Goal: Transaction & Acquisition: Purchase product/service

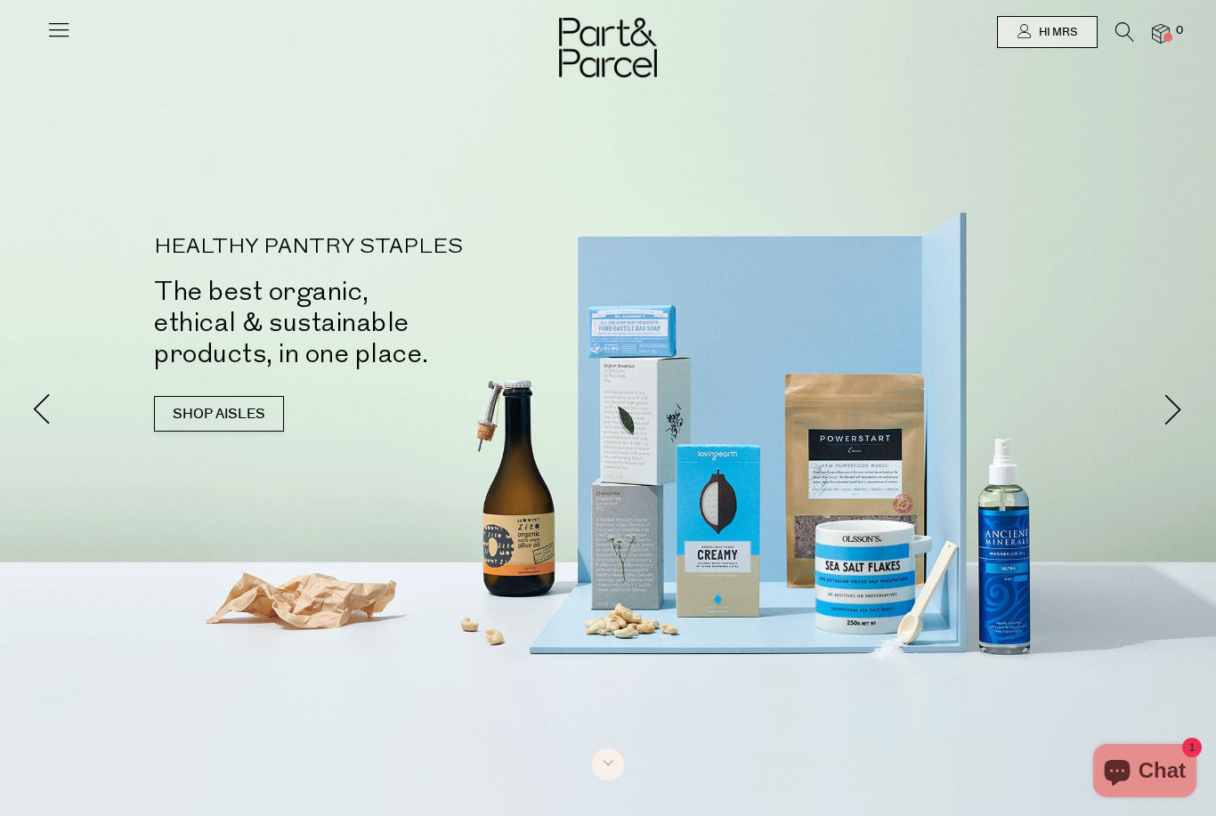
click at [1071, 31] on span "Hi Mrs" at bounding box center [1055, 32] width 43 height 15
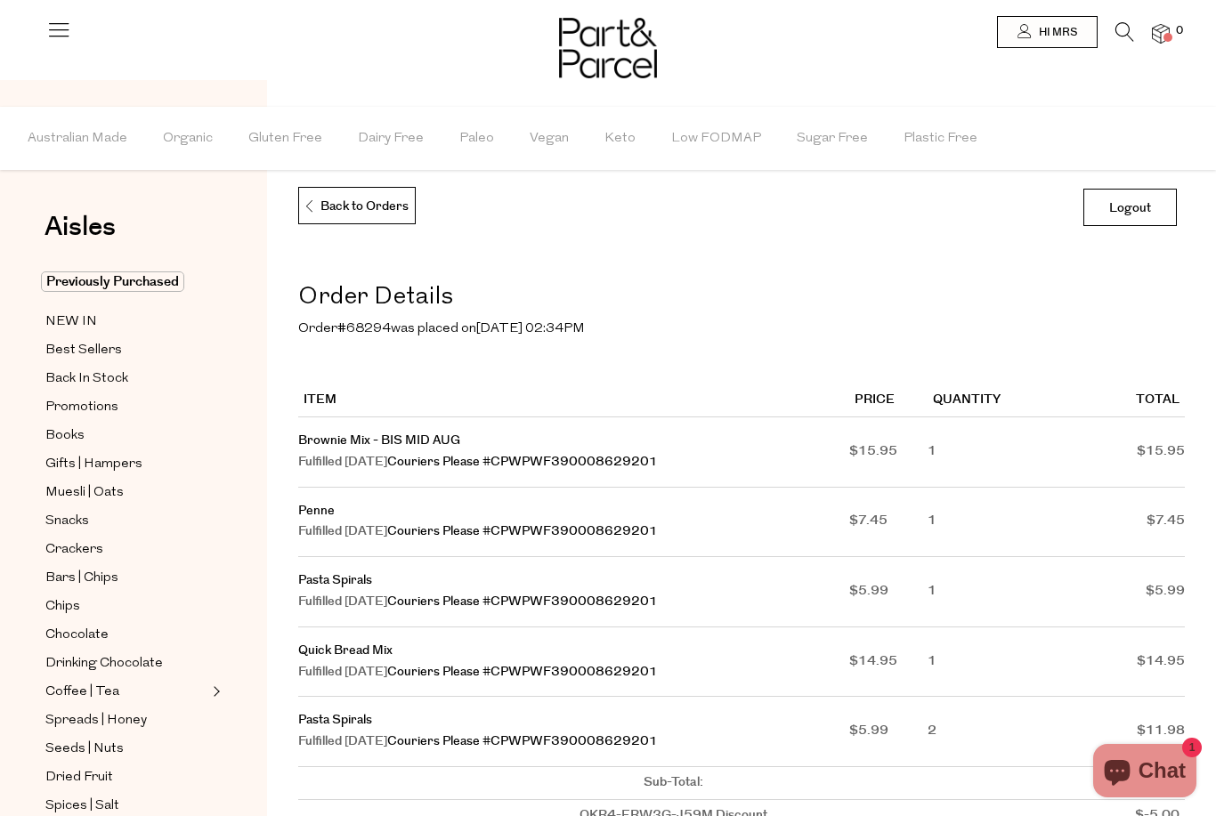
click at [356, 198] on p "Back to Orders" at bounding box center [355, 206] width 105 height 37
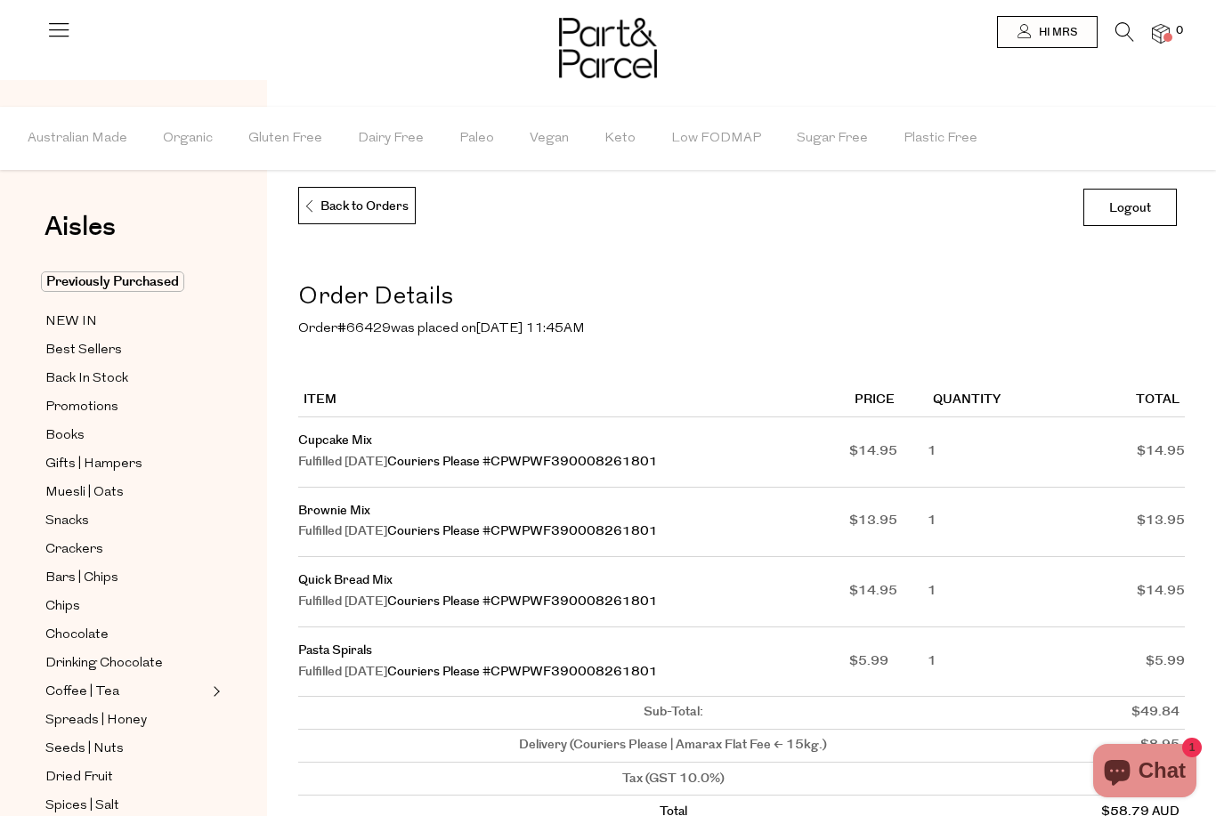
click at [606, 463] on link "Couriers Please #CPWPWF390008261801" at bounding box center [522, 462] width 271 height 18
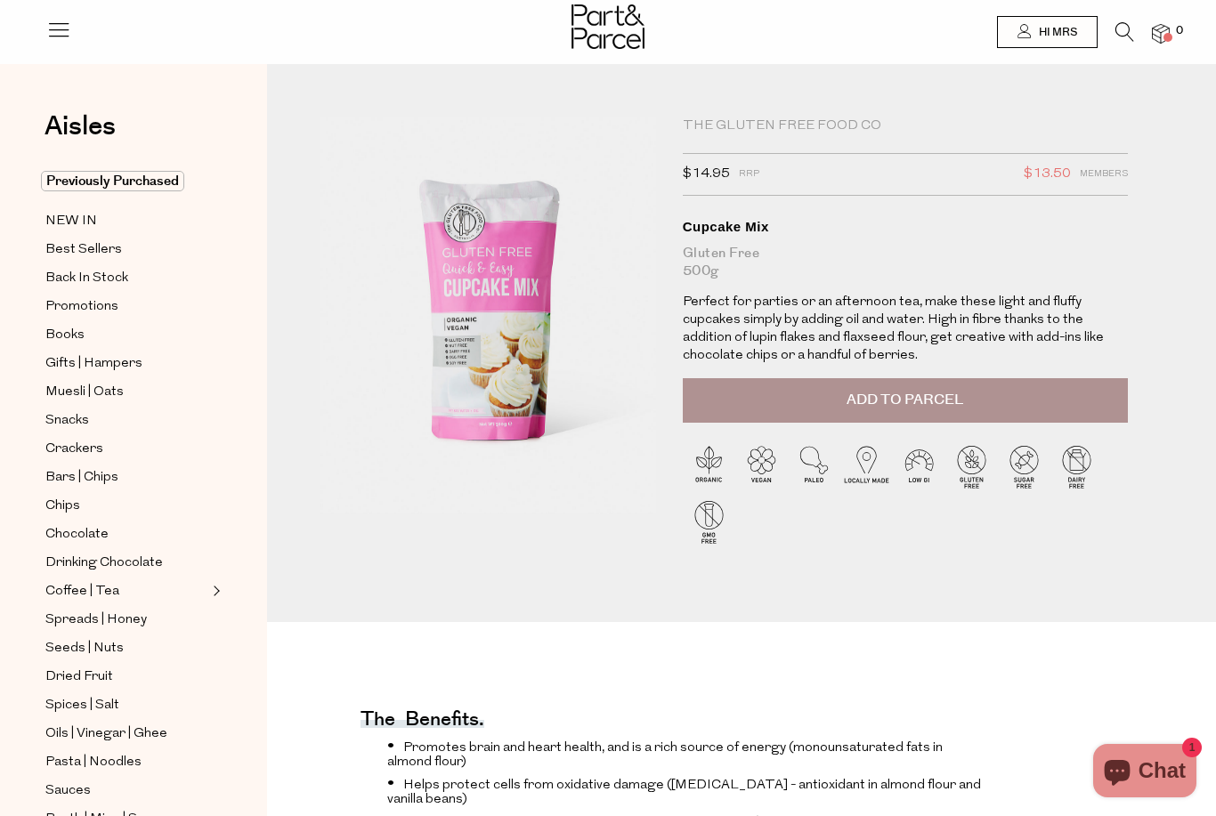
click at [1073, 397] on button "Add to Parcel" at bounding box center [905, 400] width 445 height 44
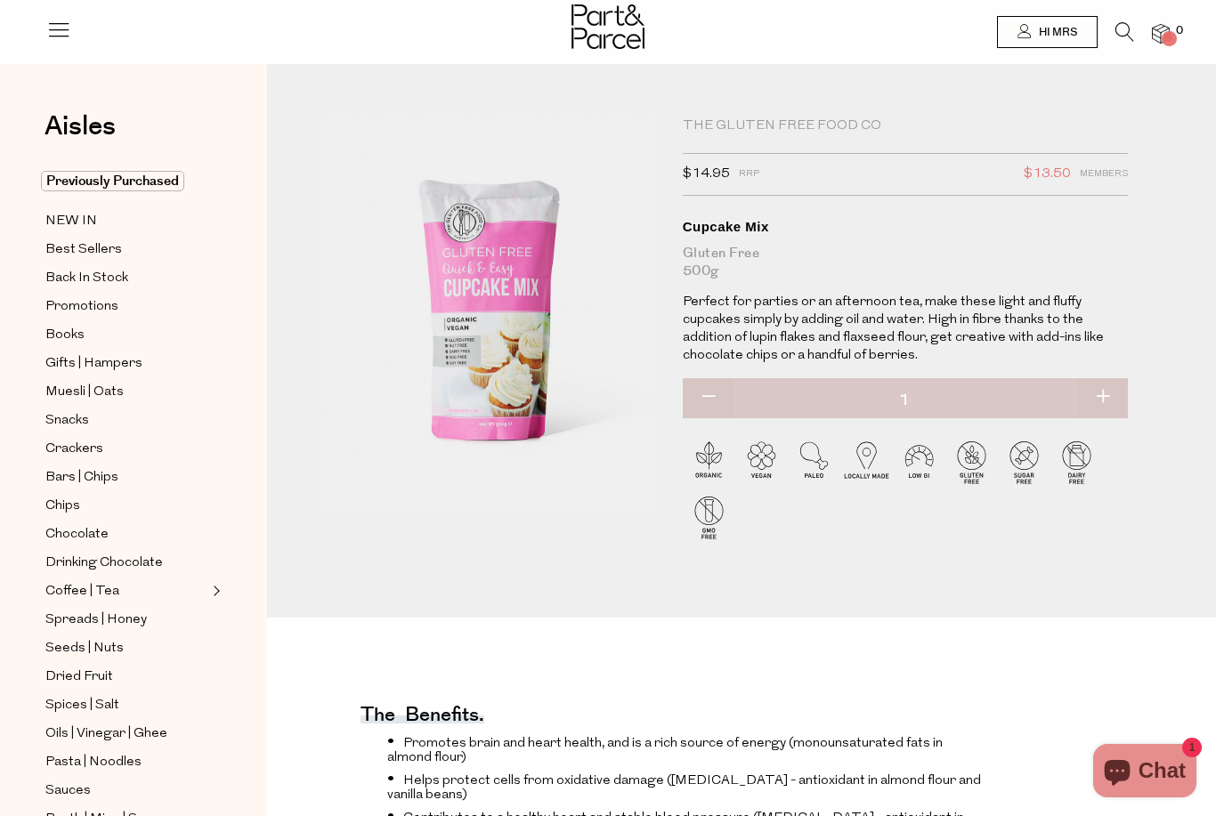
click at [1102, 405] on button "button" at bounding box center [1102, 397] width 51 height 39
type input "2"
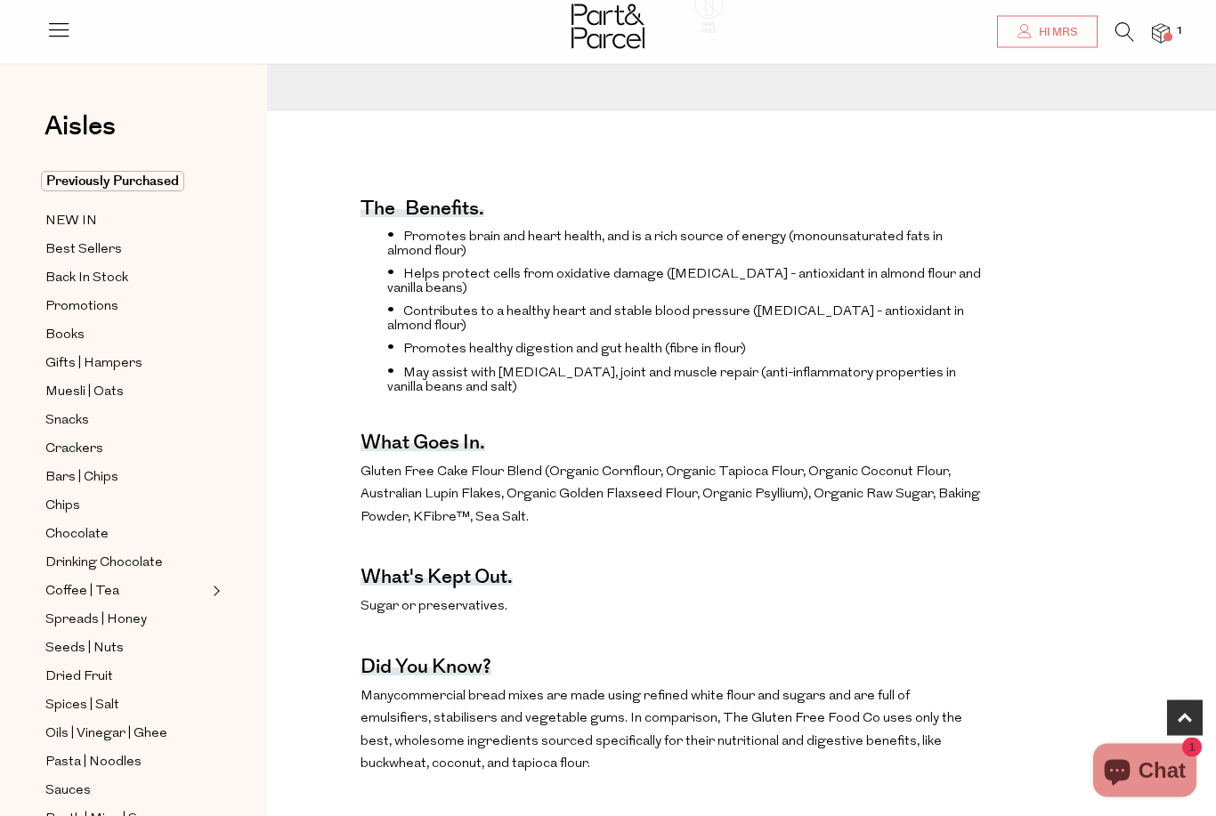
scroll to position [494, 0]
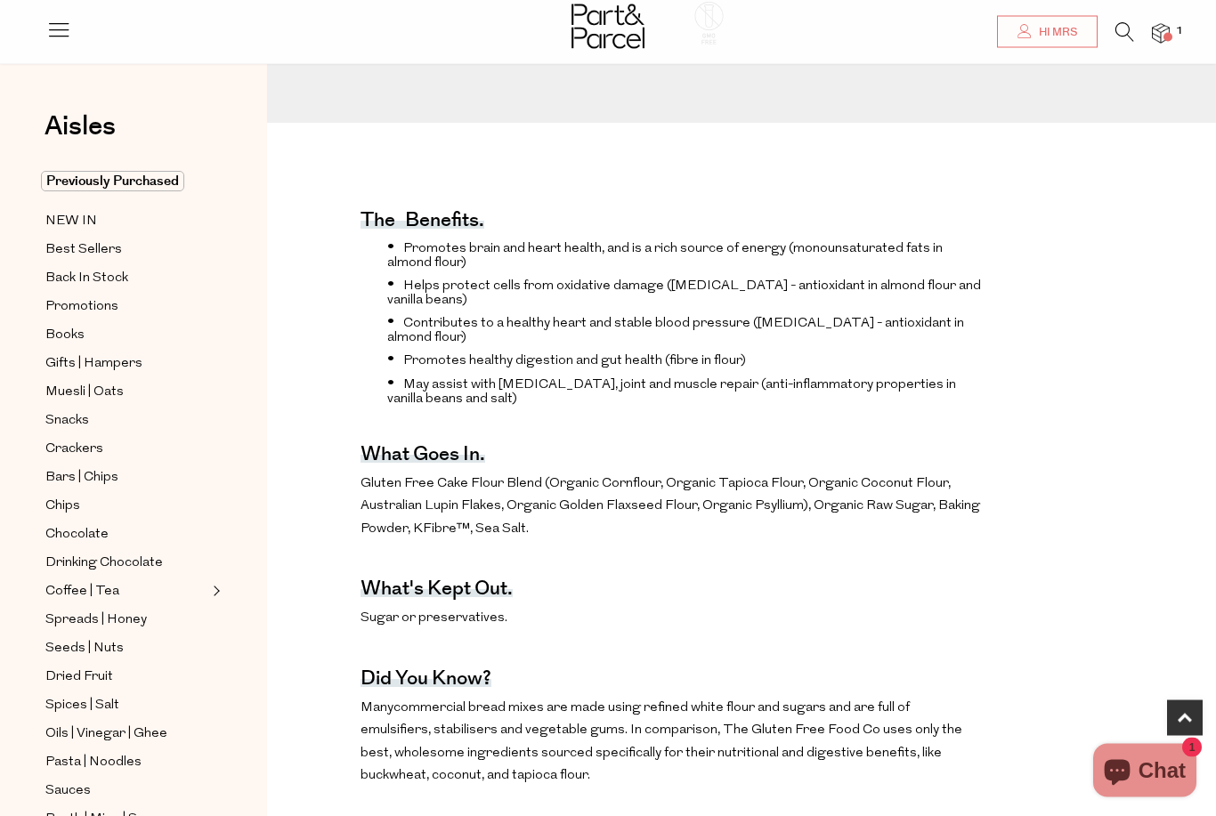
click at [87, 219] on span "NEW IN" at bounding box center [71, 221] width 52 height 21
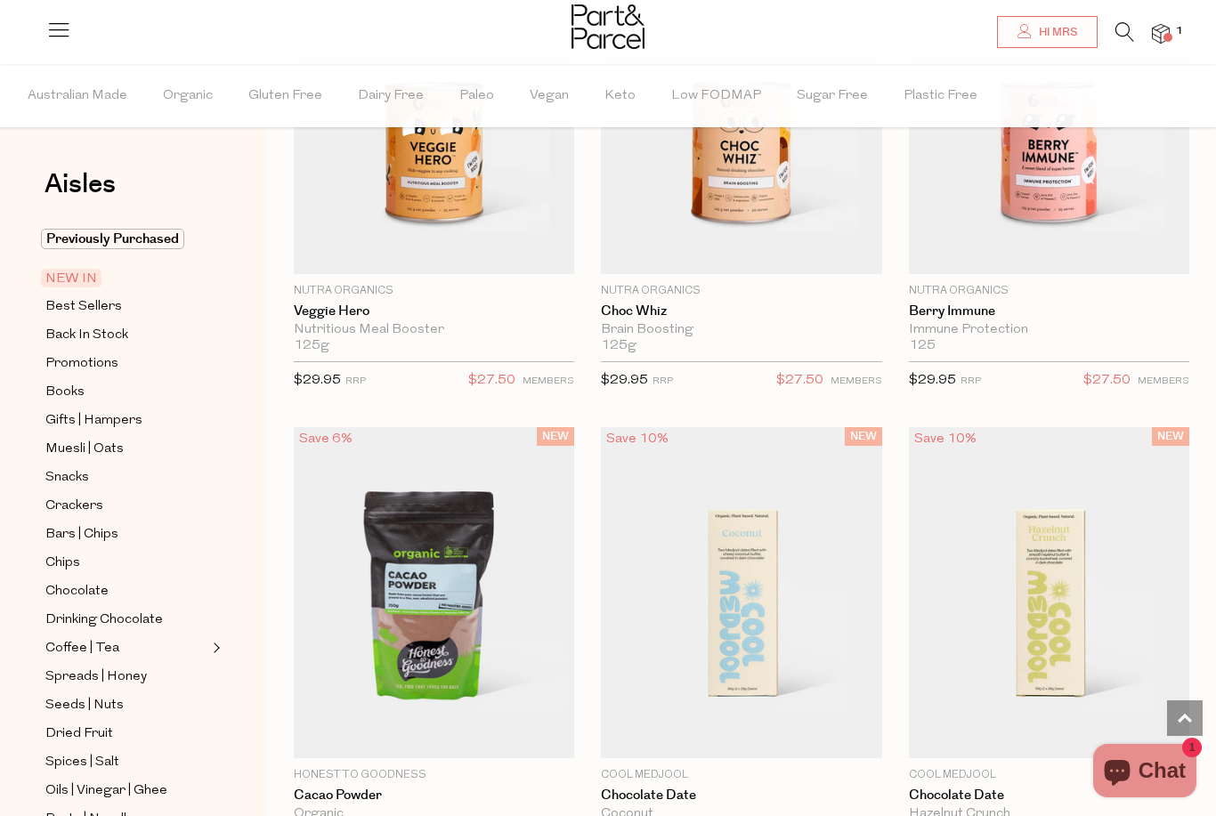
scroll to position [1295, 0]
click at [1169, 37] on img at bounding box center [1161, 34] width 18 height 20
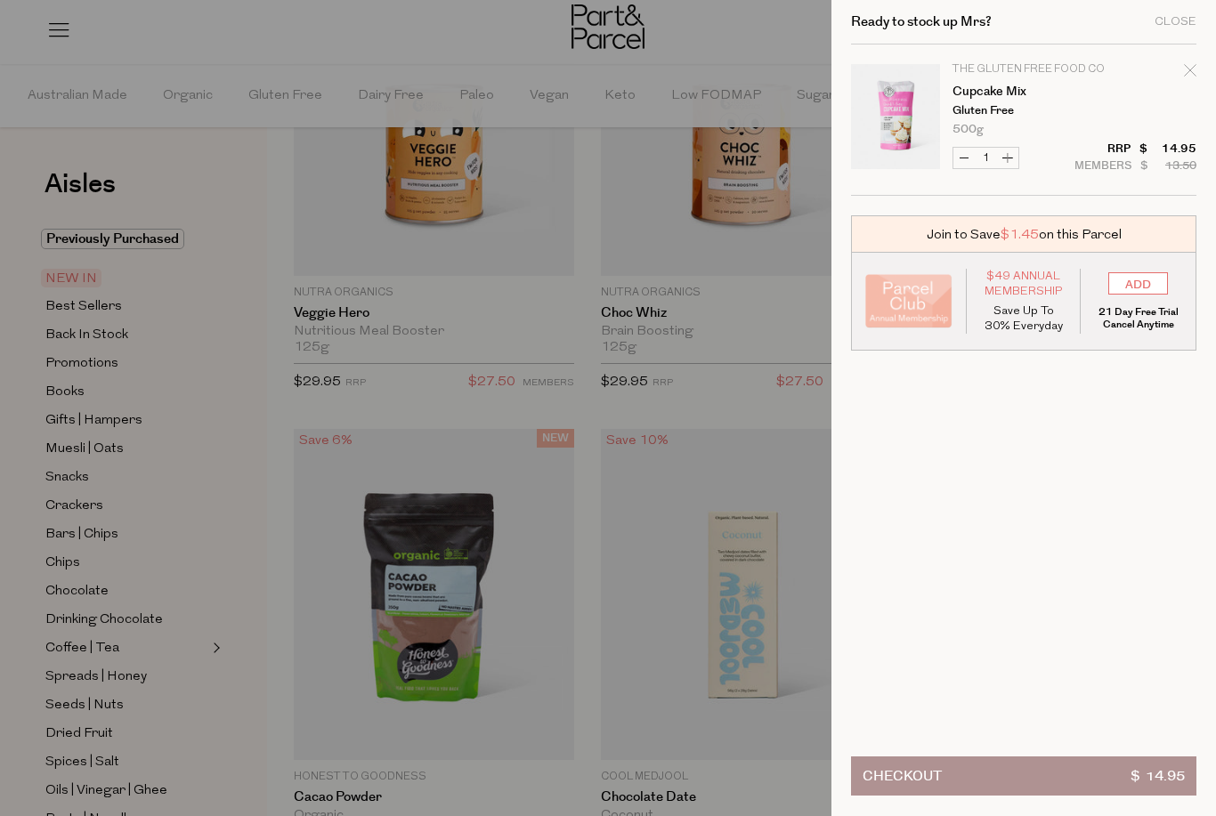
click at [1007, 158] on button "Increase Cupcake Mix" at bounding box center [1007, 158] width 21 height 20
type input "2"
click at [40, 234] on div at bounding box center [608, 408] width 1216 height 816
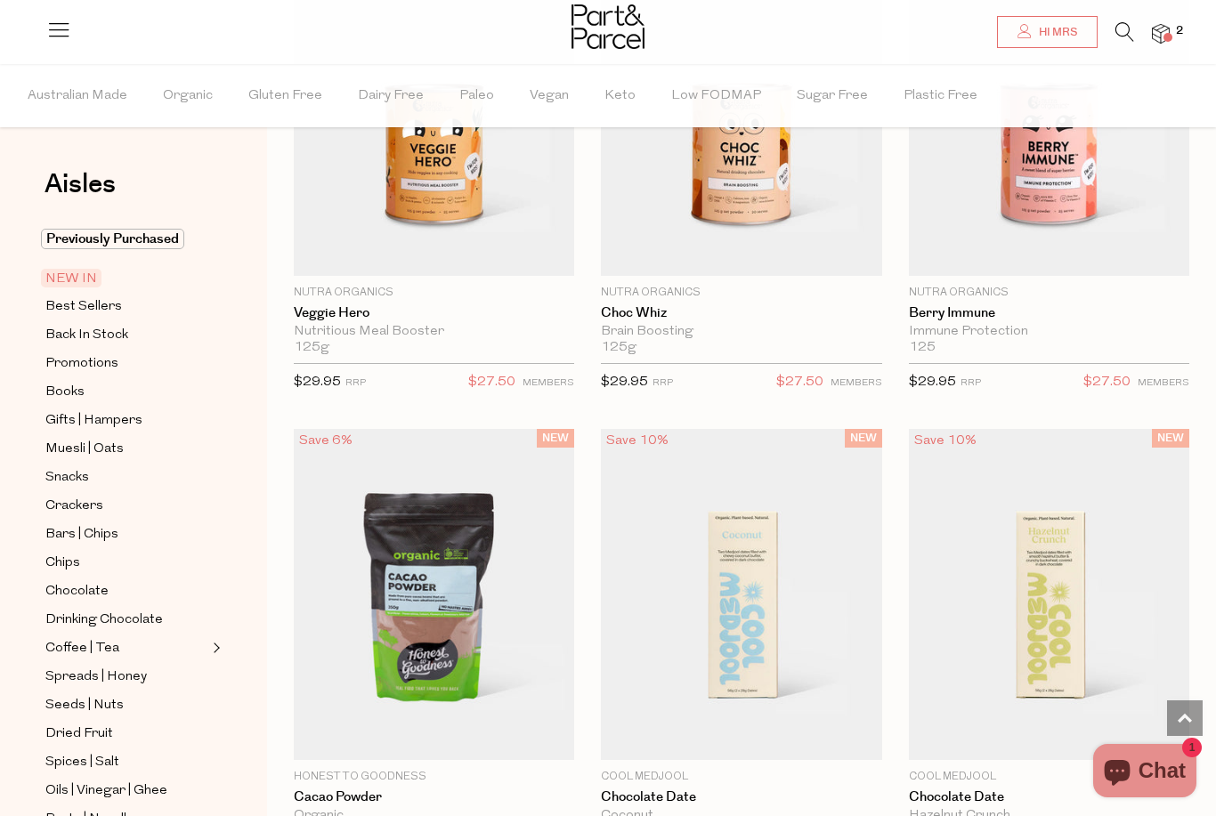
click at [72, 343] on span "Back In Stock" at bounding box center [86, 335] width 83 height 21
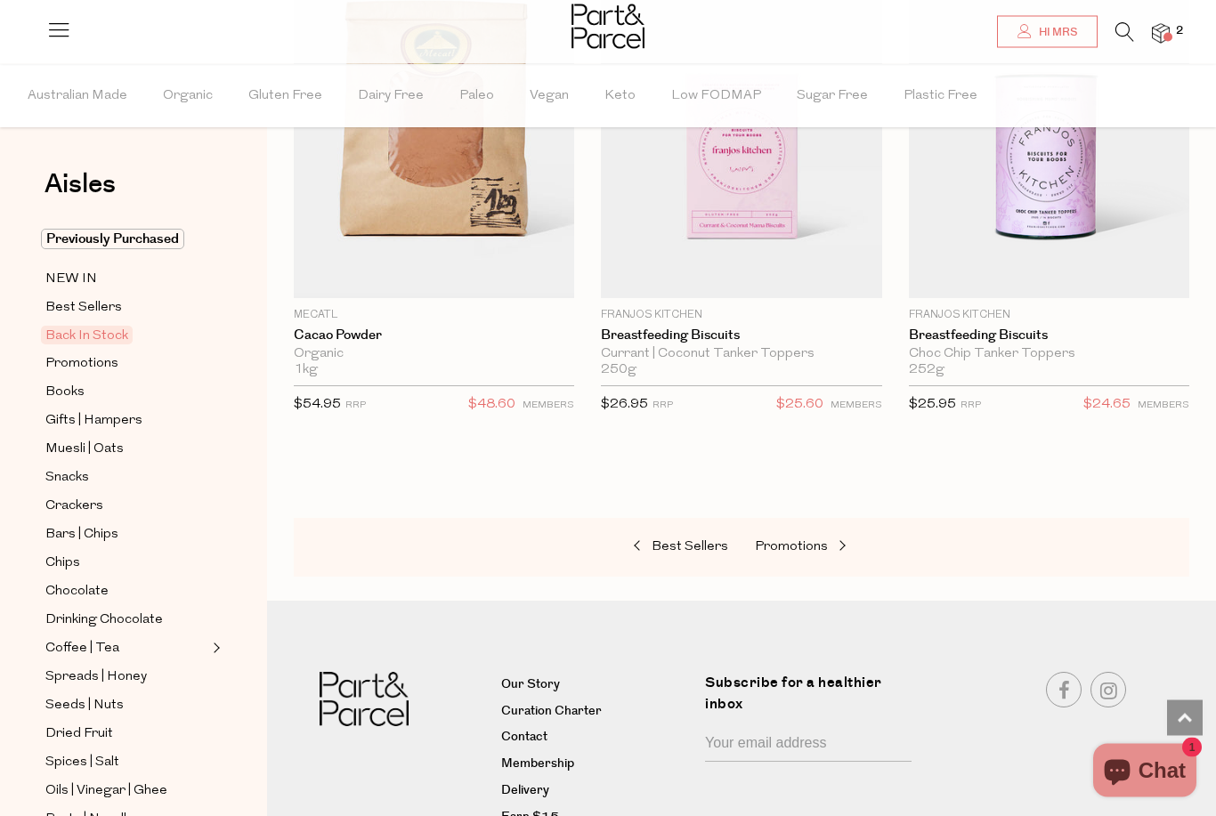
scroll to position [1262, 0]
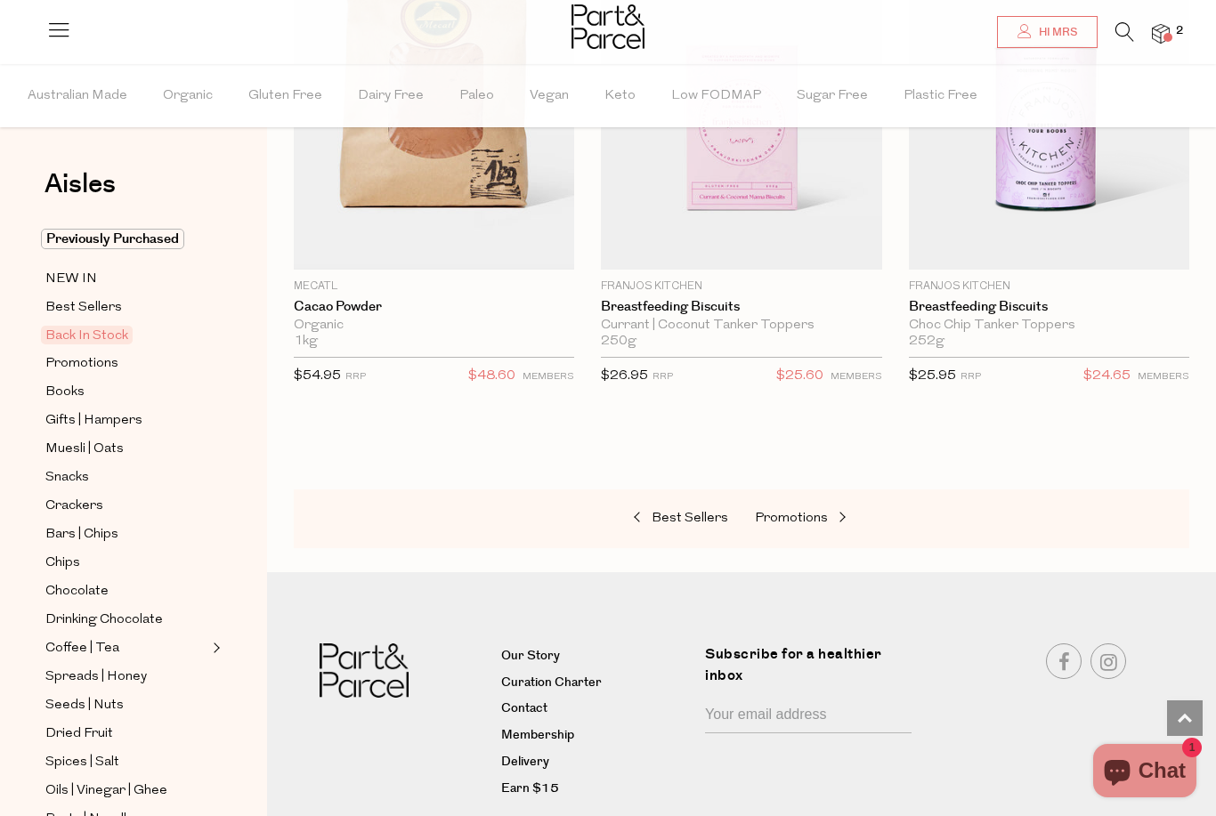
click at [68, 472] on span "Snacks" at bounding box center [67, 477] width 44 height 21
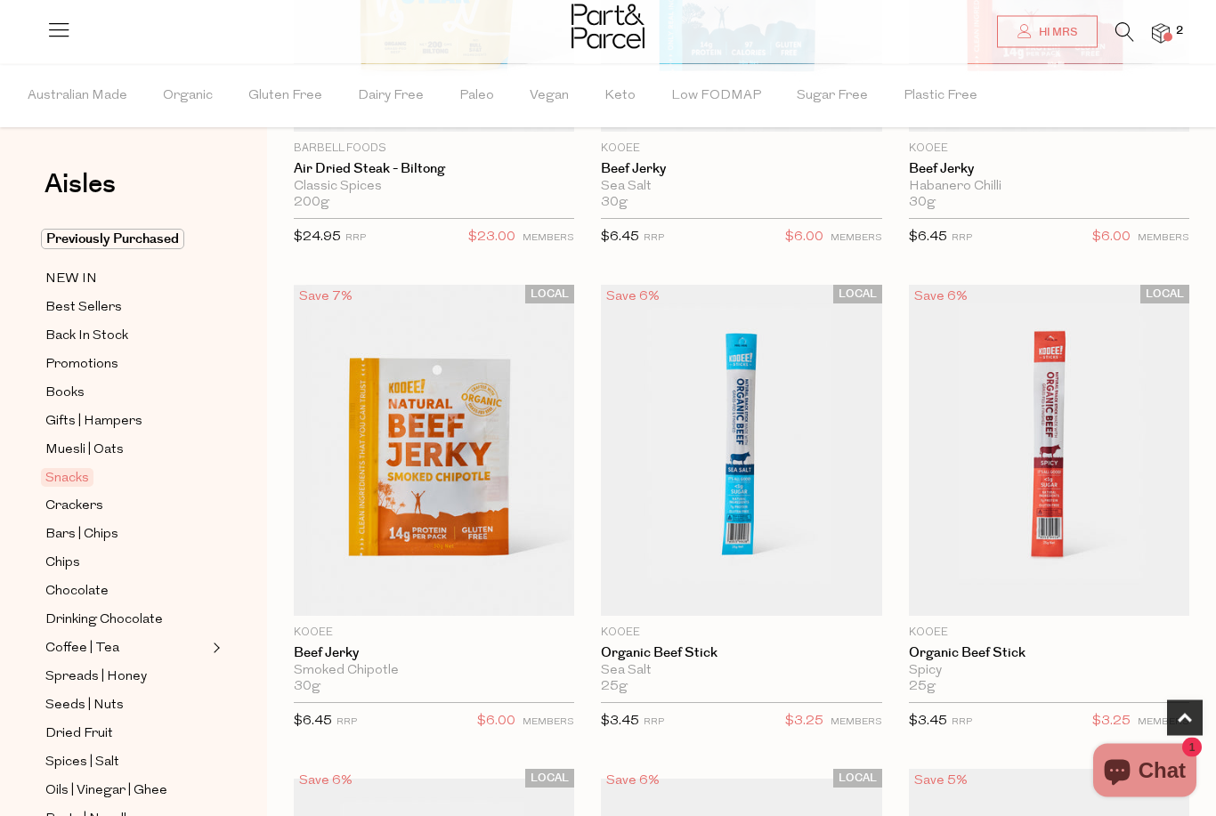
scroll to position [916, 0]
click at [76, 497] on span "Crackers" at bounding box center [74, 506] width 58 height 21
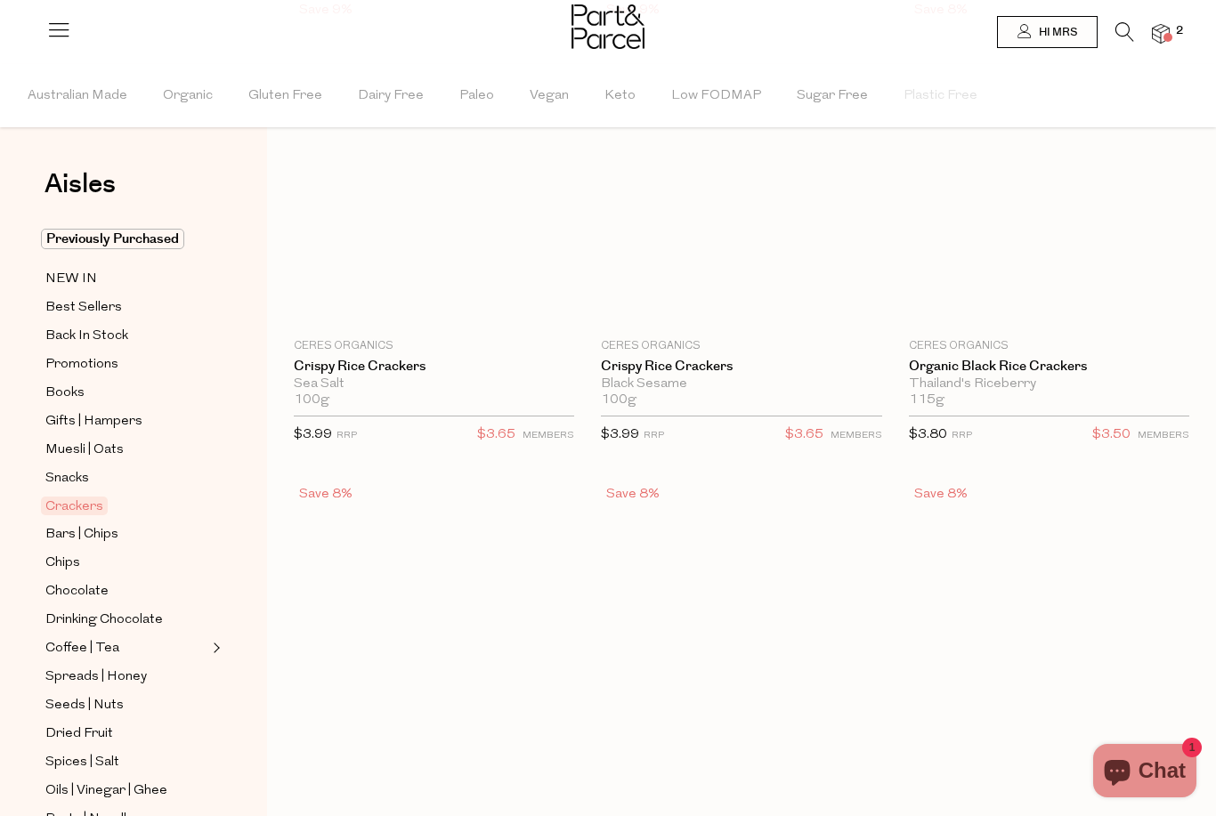
scroll to position [44, 0]
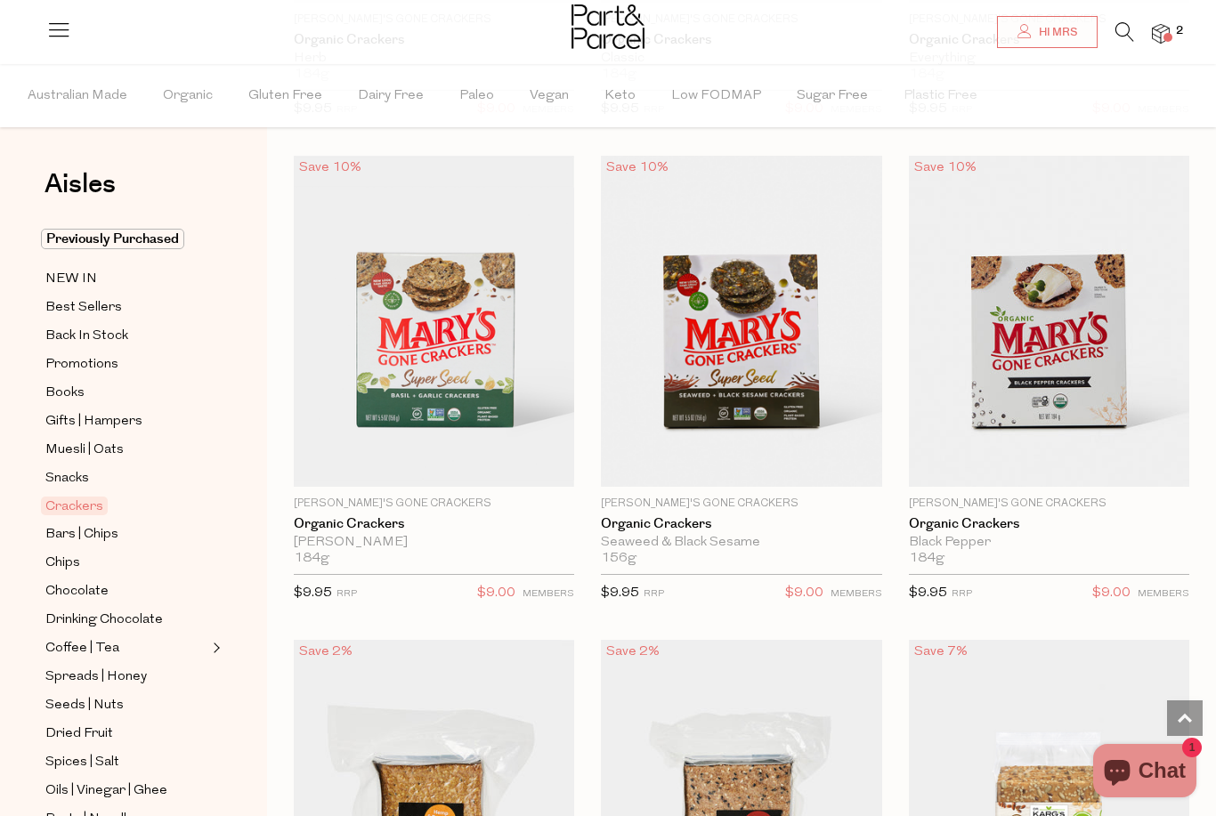
click at [63, 581] on span "Chocolate" at bounding box center [76, 591] width 63 height 21
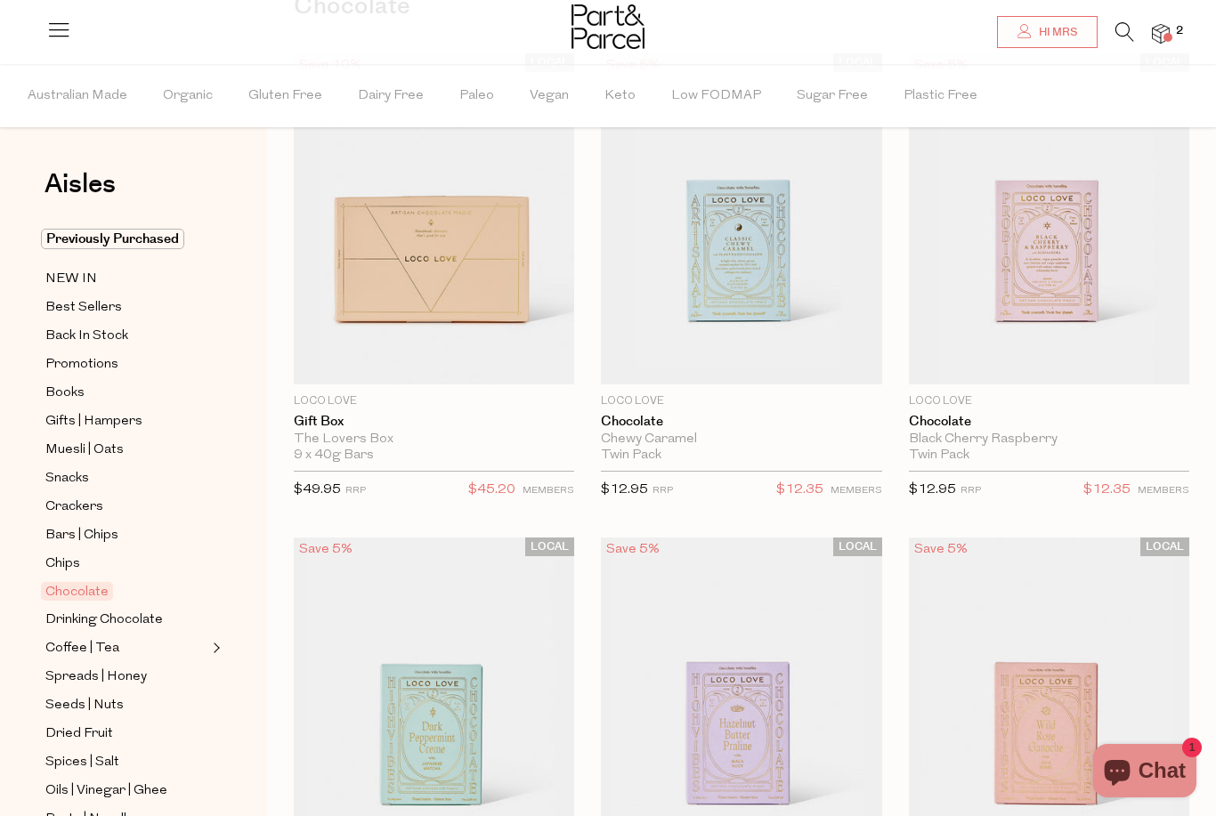
scroll to position [158, 0]
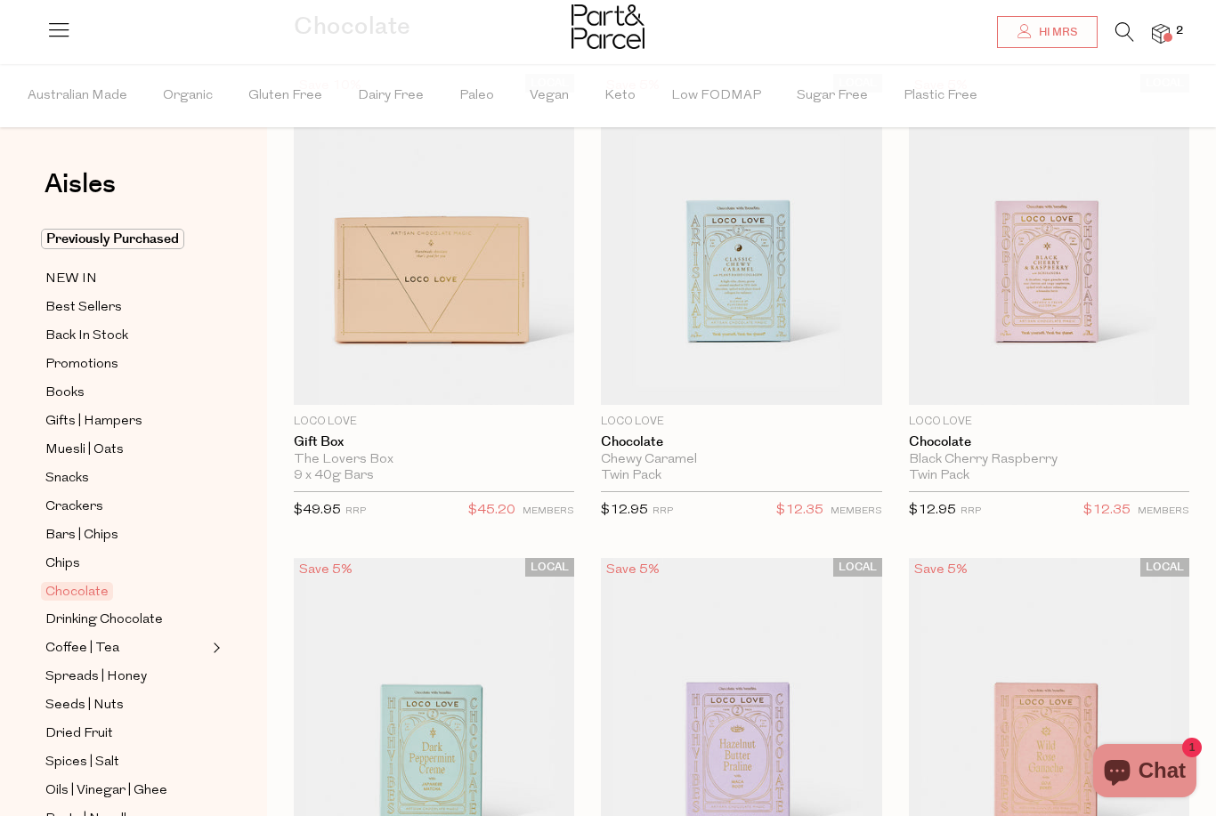
click at [1134, 28] on icon at bounding box center [1124, 32] width 19 height 20
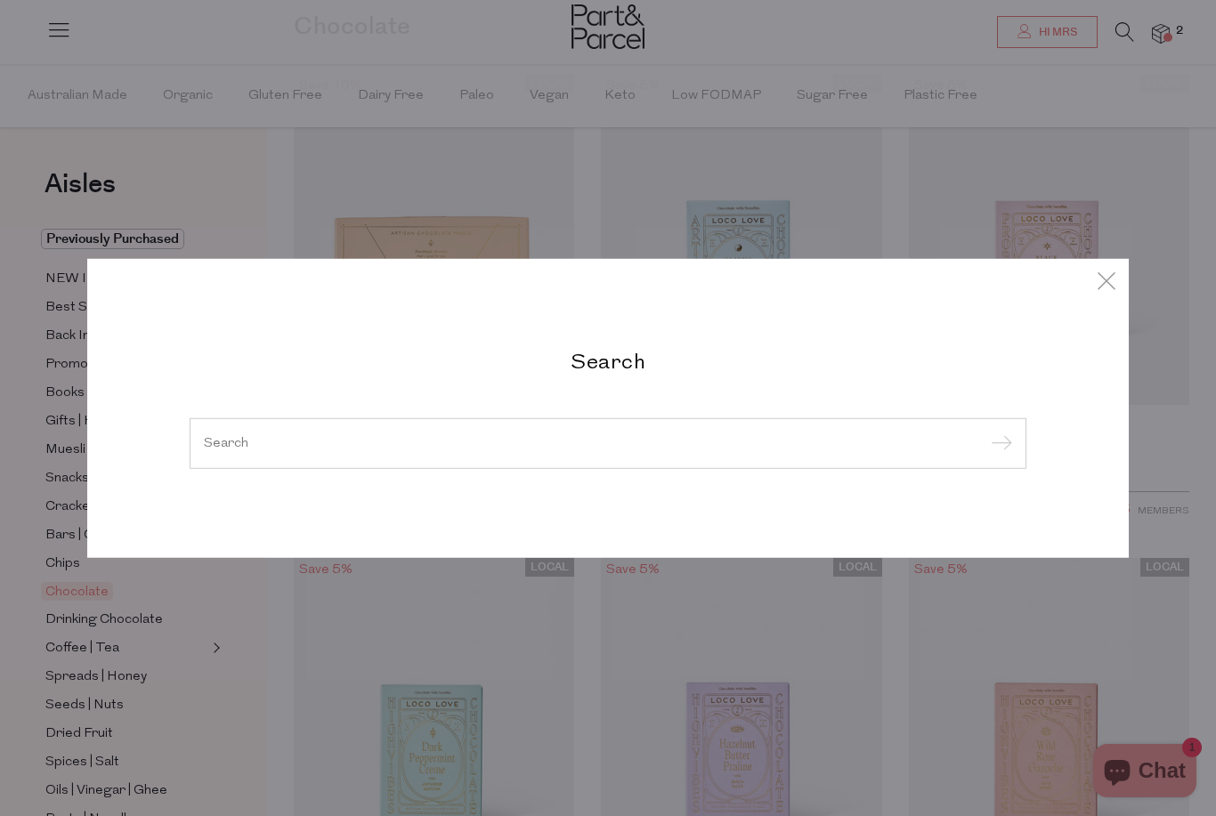
click at [647, 448] on input "search" at bounding box center [608, 442] width 808 height 13
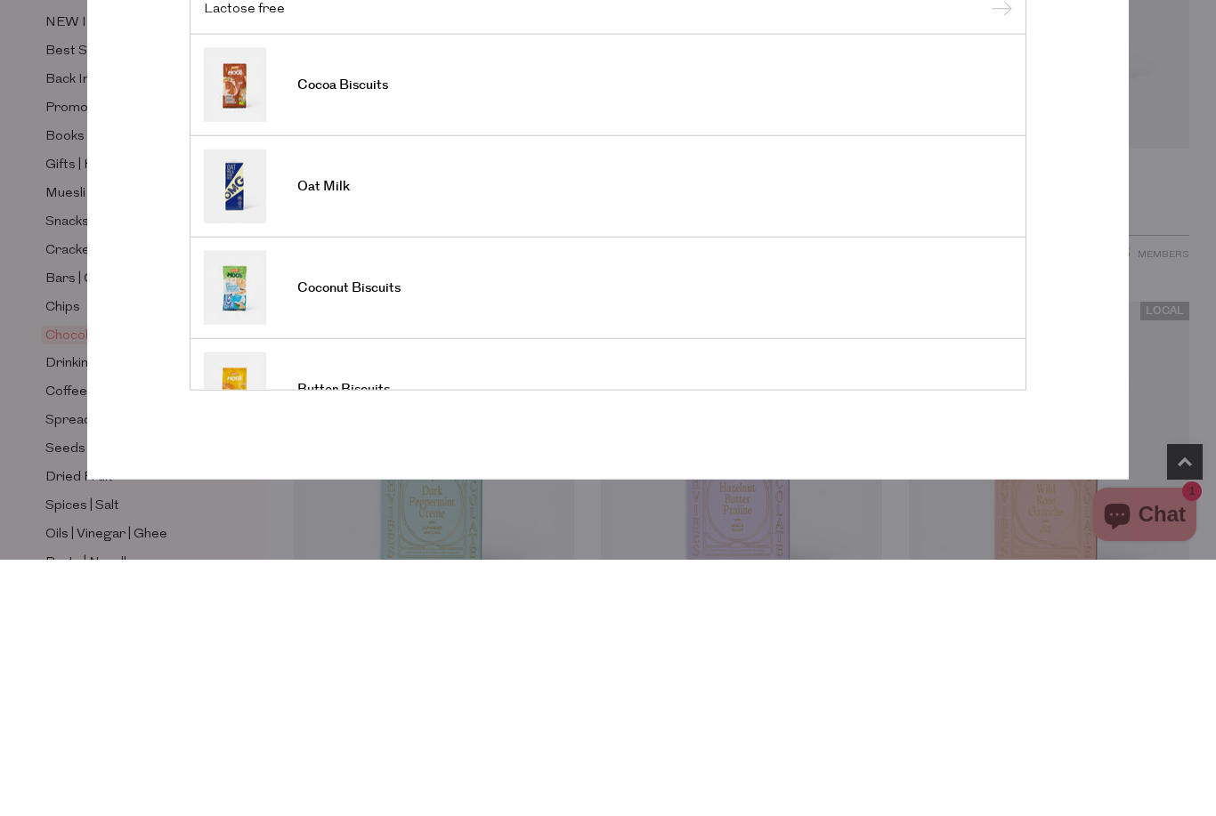
type input "Lactose free"
click at [998, 253] on input "submit" at bounding box center [998, 266] width 27 height 27
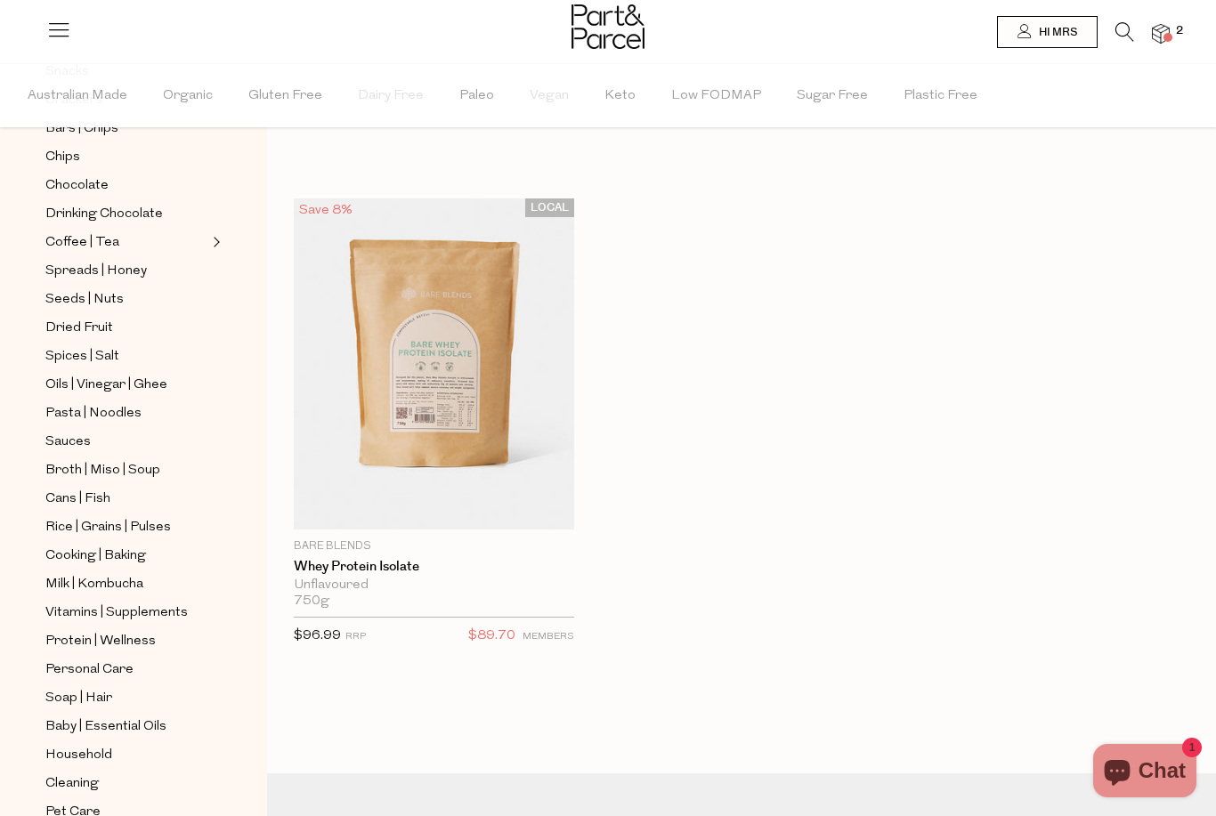
scroll to position [405, 0]
click at [133, 547] on span "Cooking | Baking" at bounding box center [95, 557] width 101 height 21
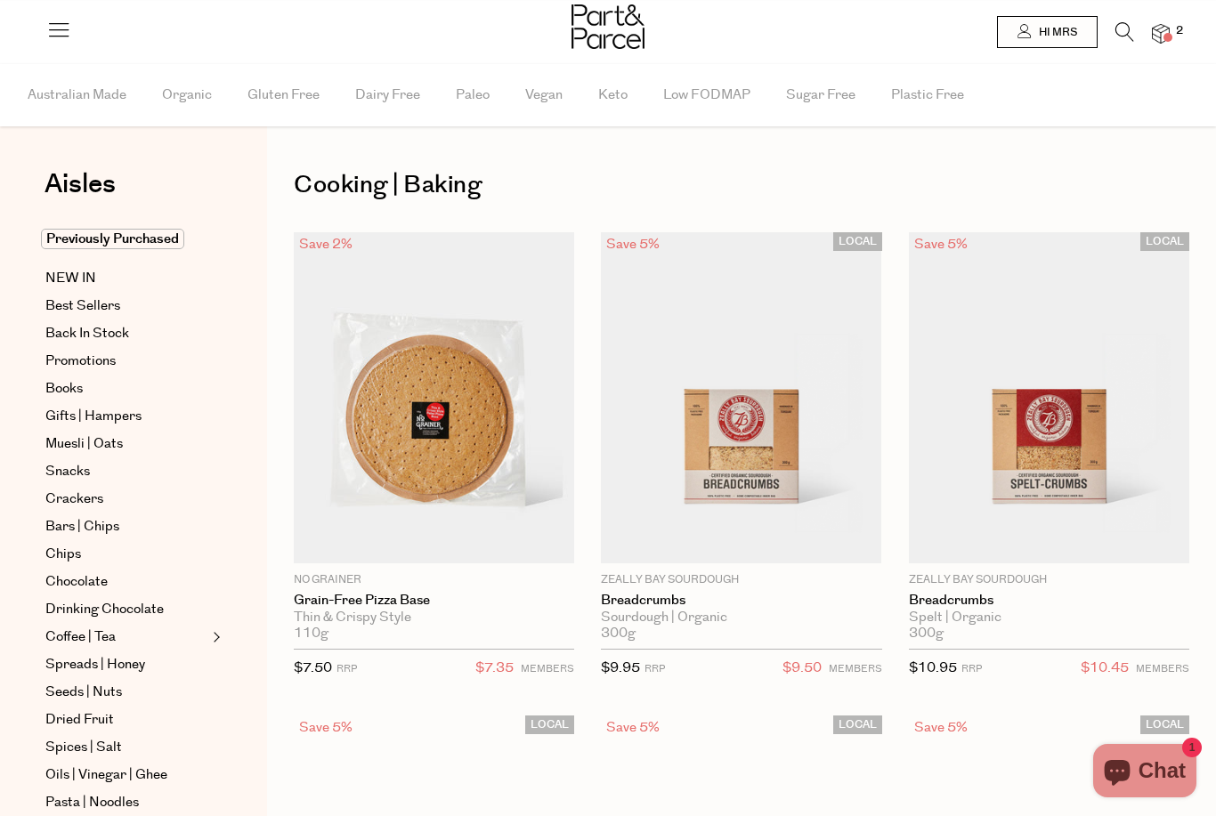
type input "2"
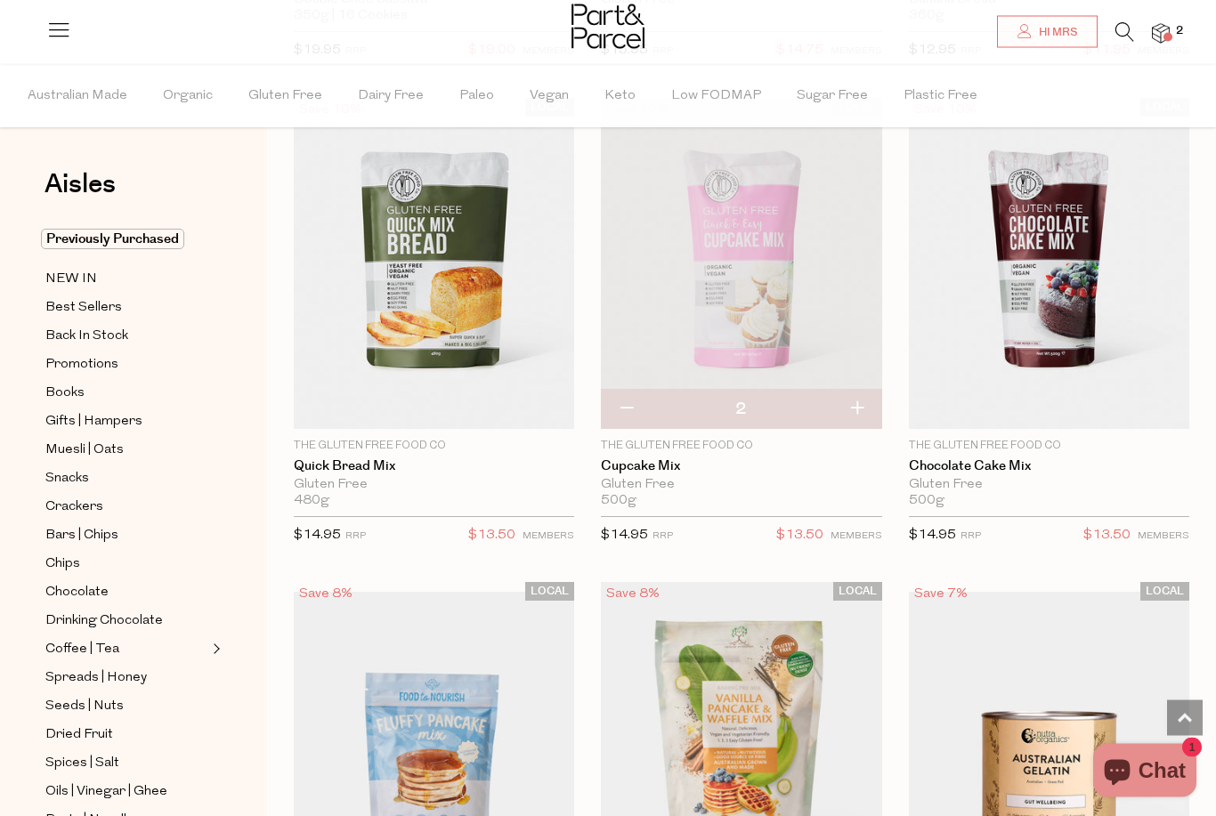
scroll to position [1587, 0]
click at [977, 467] on link "Chocolate Cake Mix" at bounding box center [1049, 466] width 280 height 16
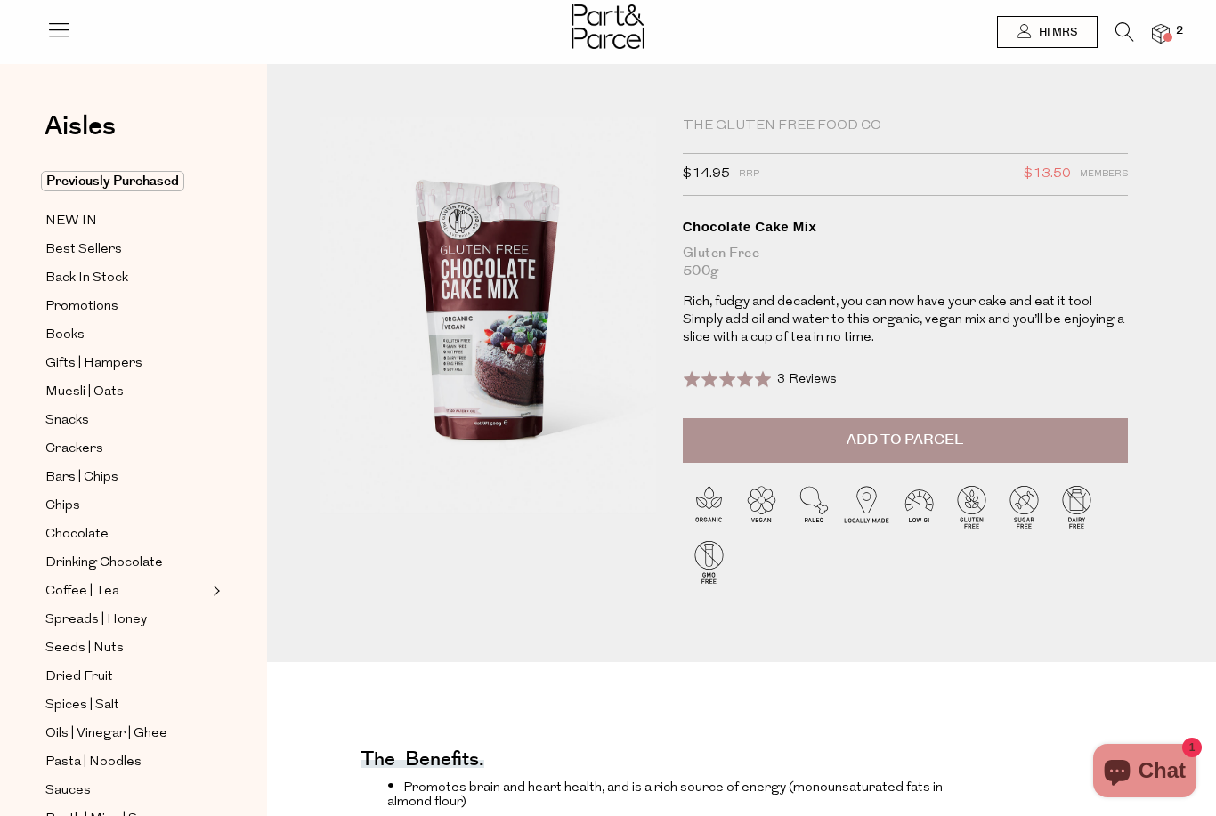
click at [972, 437] on button "Add to Parcel" at bounding box center [905, 440] width 445 height 44
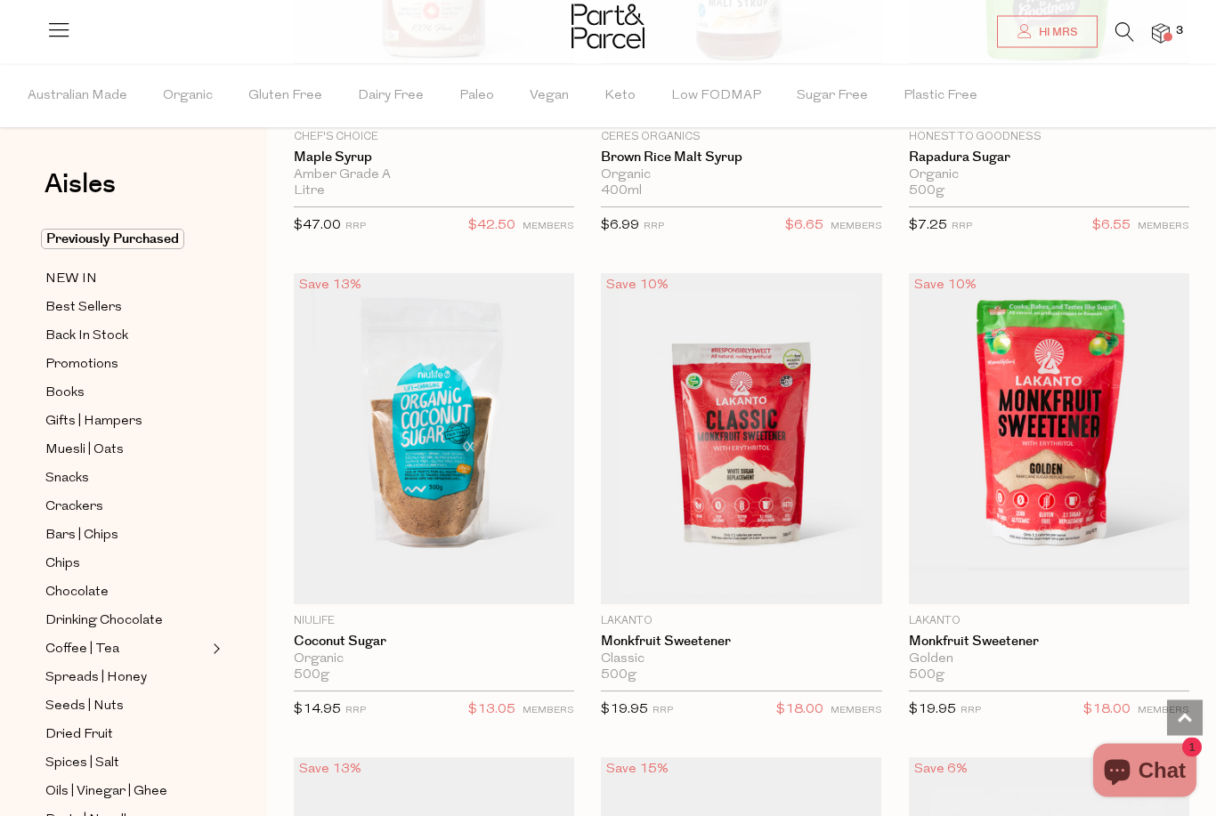
scroll to position [6275, 0]
